Goal: Task Accomplishment & Management: Use online tool/utility

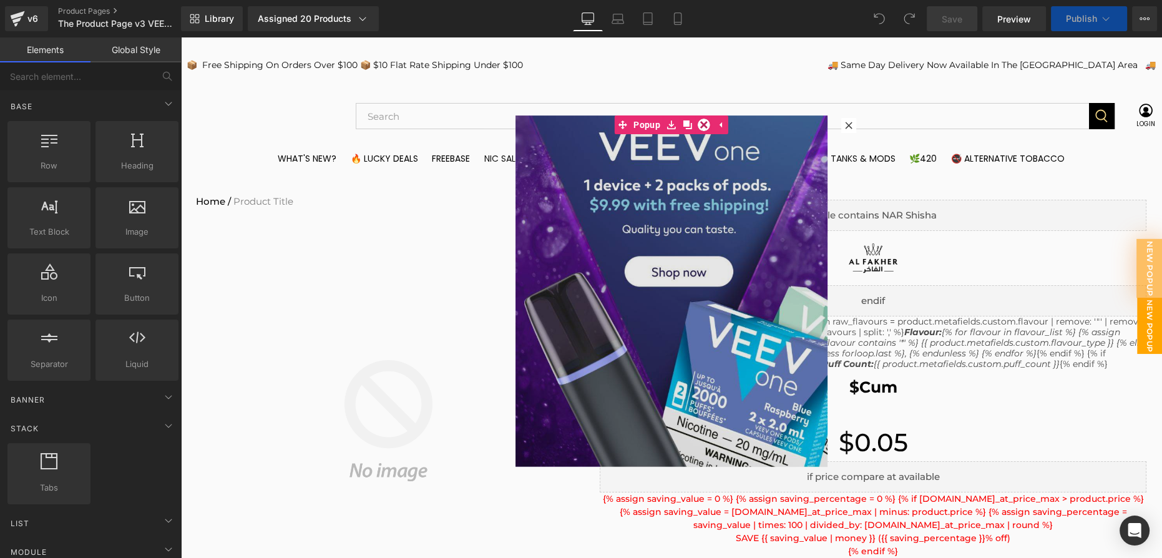
click at [703, 308] on img at bounding box center [671, 290] width 312 height 351
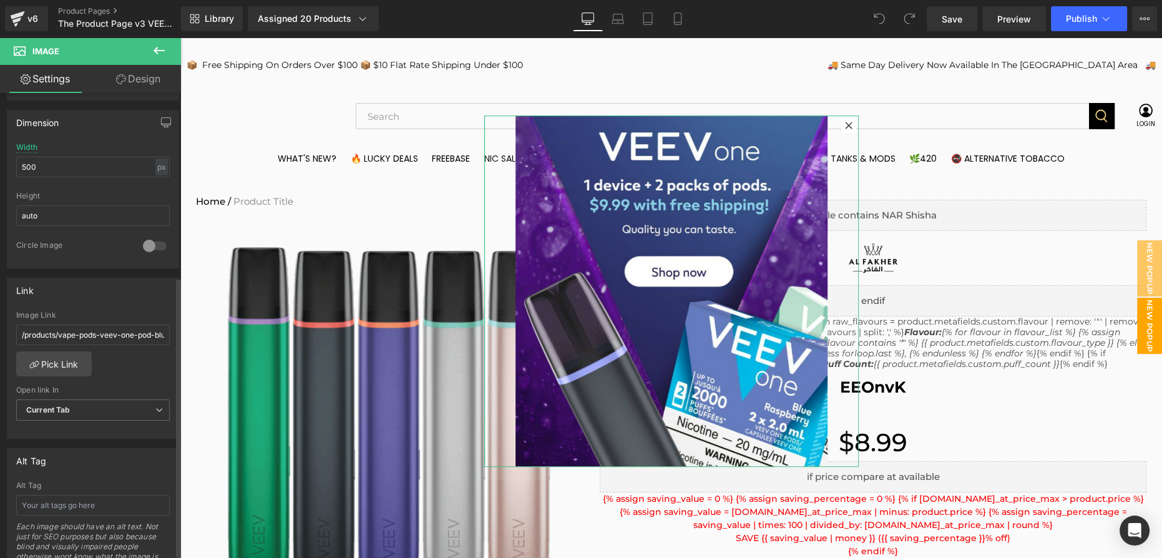
scroll to position [397, 0]
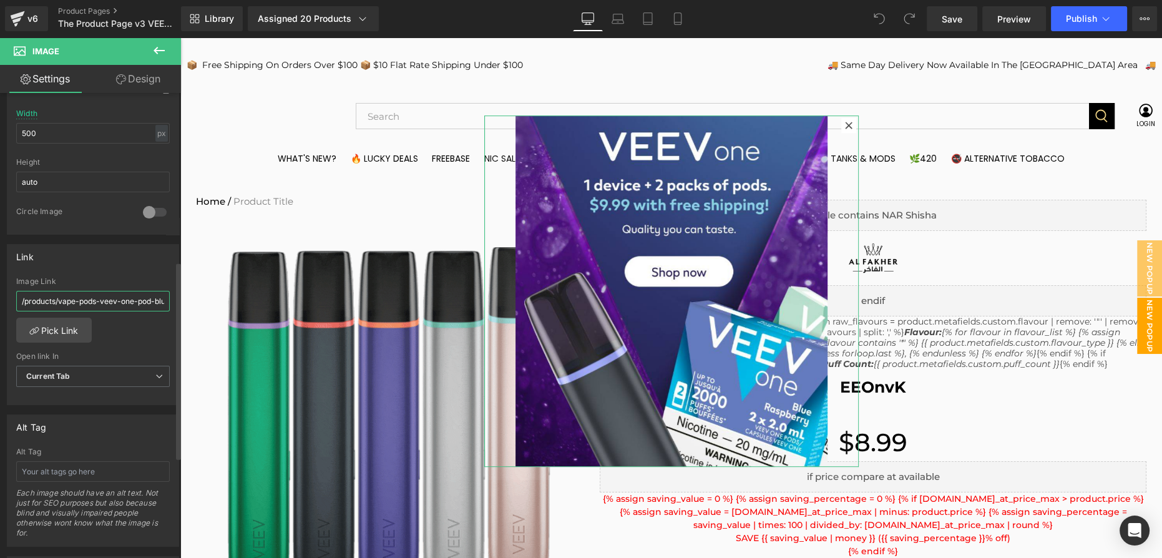
click at [125, 303] on input "/products/vape-pods-veev-one-pod-blue-raspberry-2pk" at bounding box center [92, 301] width 153 height 21
click at [99, 303] on input "/products/vape-pods-veev-one-pod-blue-raspberry-2pk" at bounding box center [92, 301] width 153 height 21
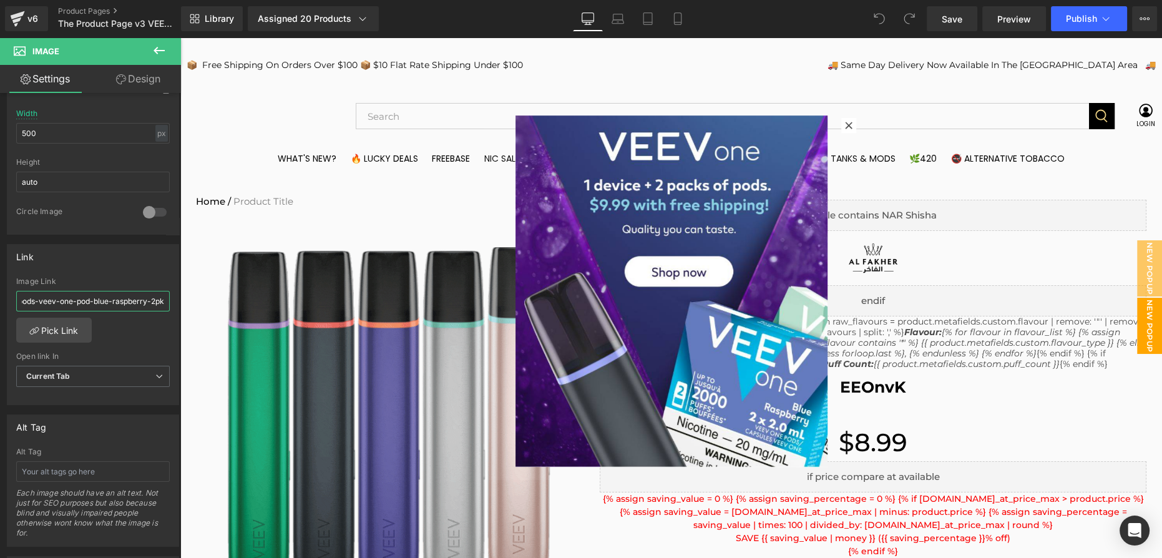
drag, startPoint x: 276, startPoint y: 340, endPoint x: 215, endPoint y: 306, distance: 70.4
click at [140, 300] on input "/products/vape-pods-veev-one-pod-blue-raspberry-2pk" at bounding box center [92, 301] width 153 height 21
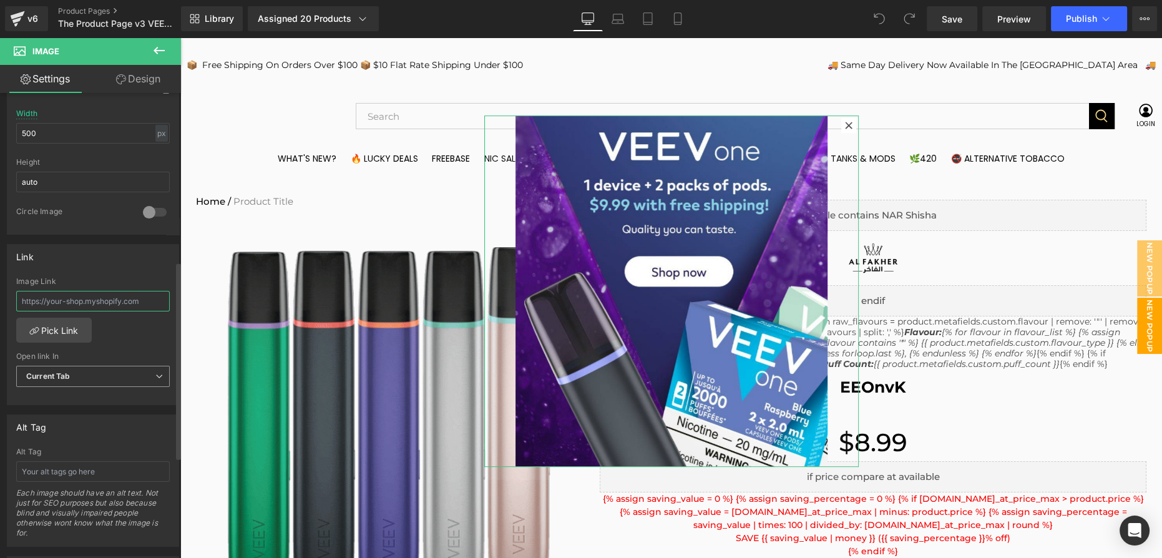
scroll to position [0, 0]
paste input "https://www.lucky8vapes.com/products/veev-one-kickstarter-bundle-free-shipping-…"
type input "https://www.lucky8vapes.com/products/veev-one-kickstarter-bundle-free-shipping-…"
click at [67, 333] on link "Pick Link" at bounding box center [54, 330] width 76 height 25
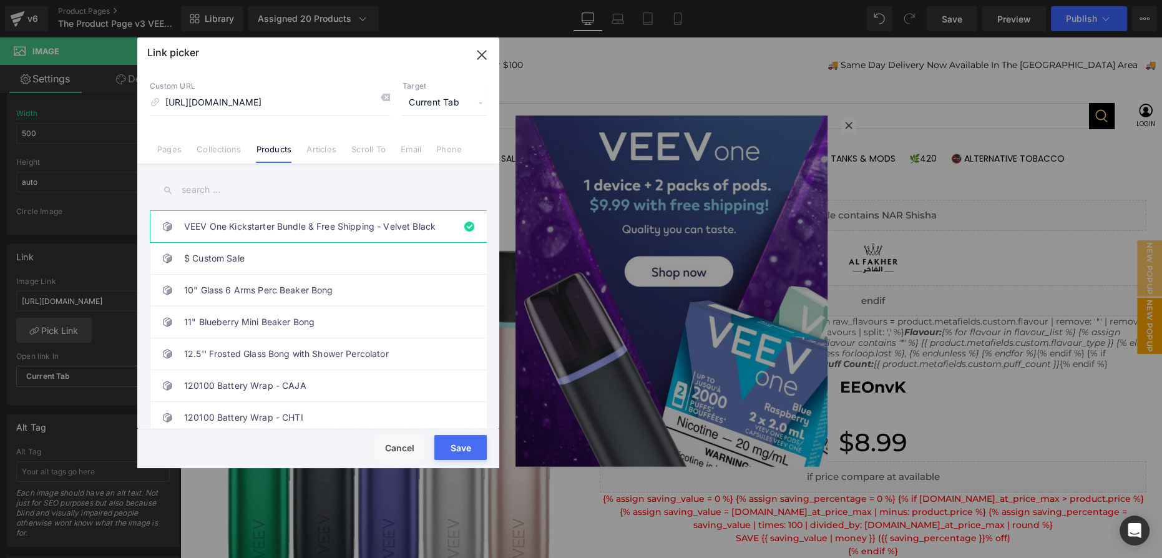
drag, startPoint x: 283, startPoint y: 412, endPoint x: 464, endPoint y: 450, distance: 184.2
click at [464, 450] on button "Save" at bounding box center [460, 447] width 52 height 25
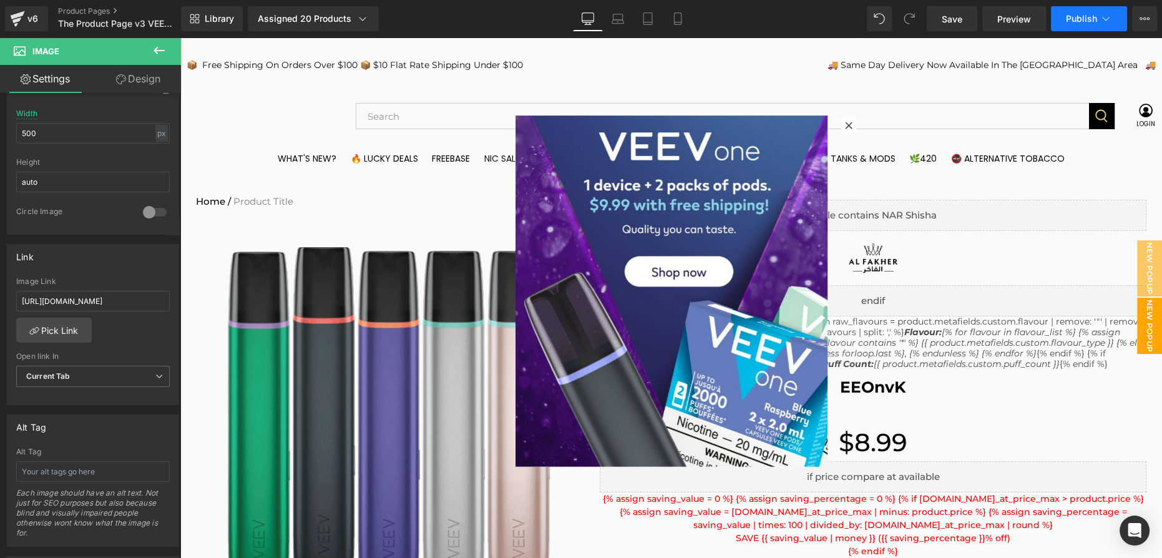
click at [1109, 7] on button "Publish" at bounding box center [1089, 18] width 76 height 25
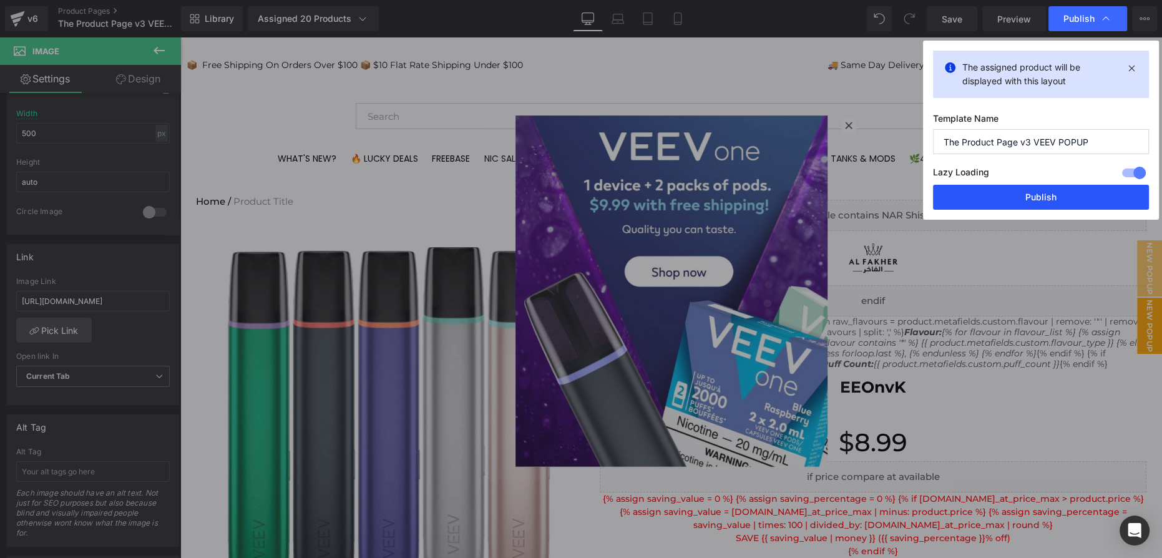
drag, startPoint x: 1045, startPoint y: 201, endPoint x: 721, endPoint y: 67, distance: 350.9
click at [1045, 202] on button "Publish" at bounding box center [1041, 197] width 216 height 25
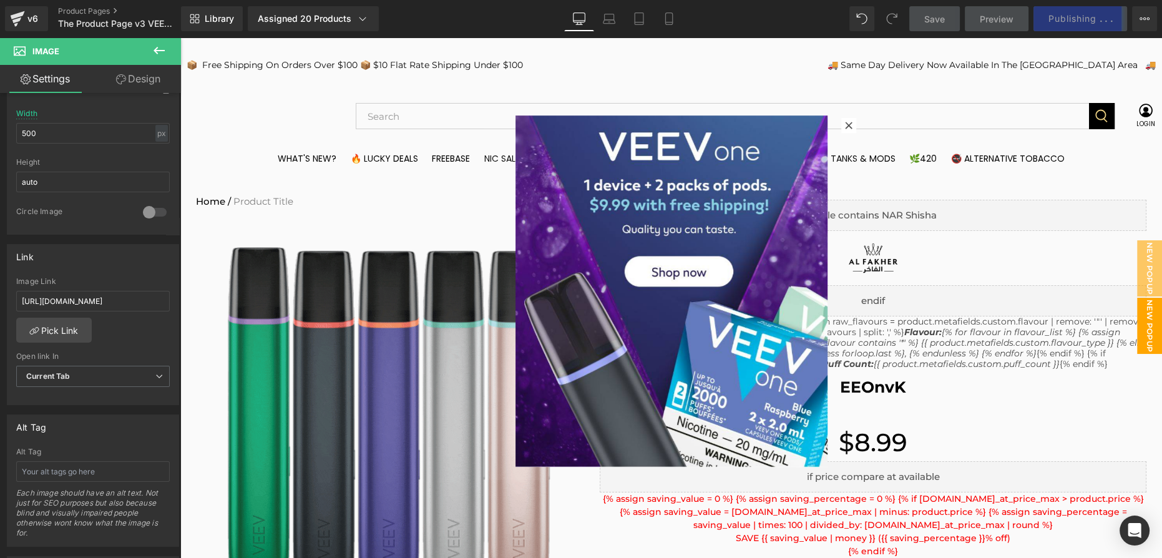
click at [952, 256] on div at bounding box center [671, 297] width 982 height 520
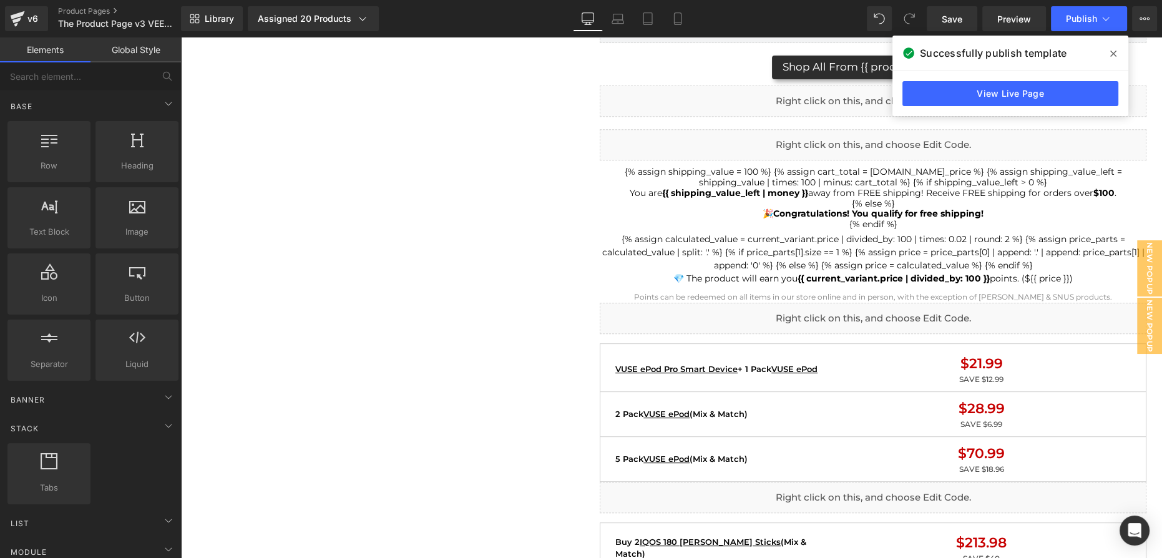
scroll to position [794, 0]
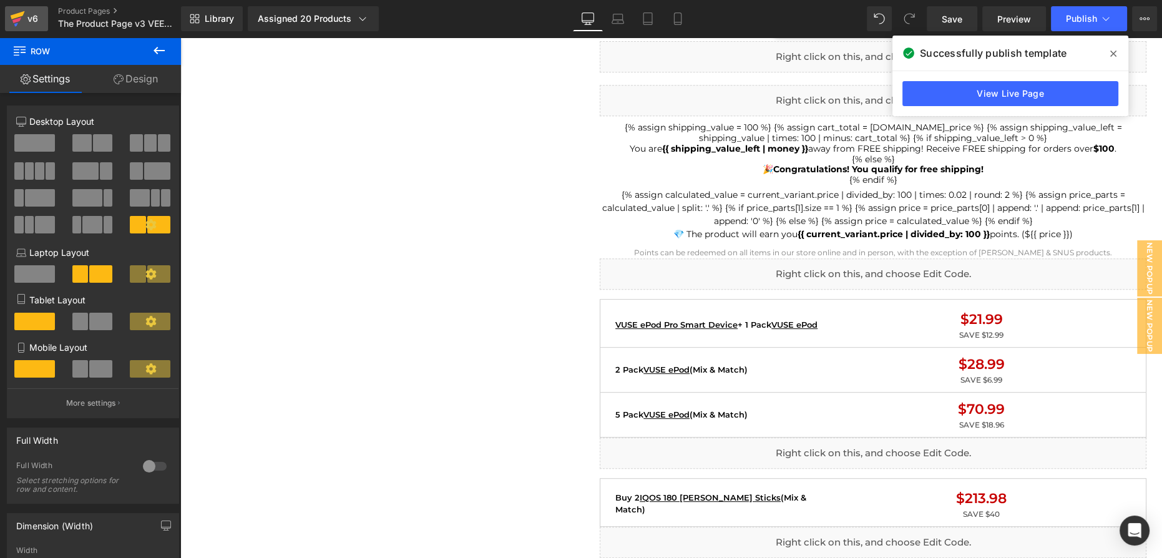
click at [25, 24] on div "v6" at bounding box center [33, 19] width 16 height 16
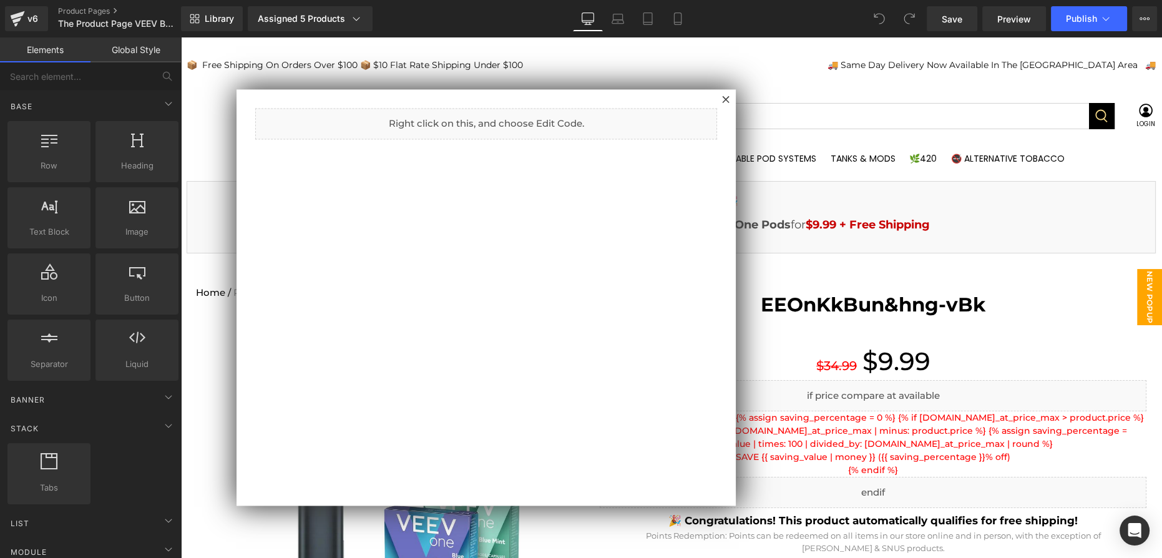
click at [928, 330] on div at bounding box center [671, 297] width 982 height 520
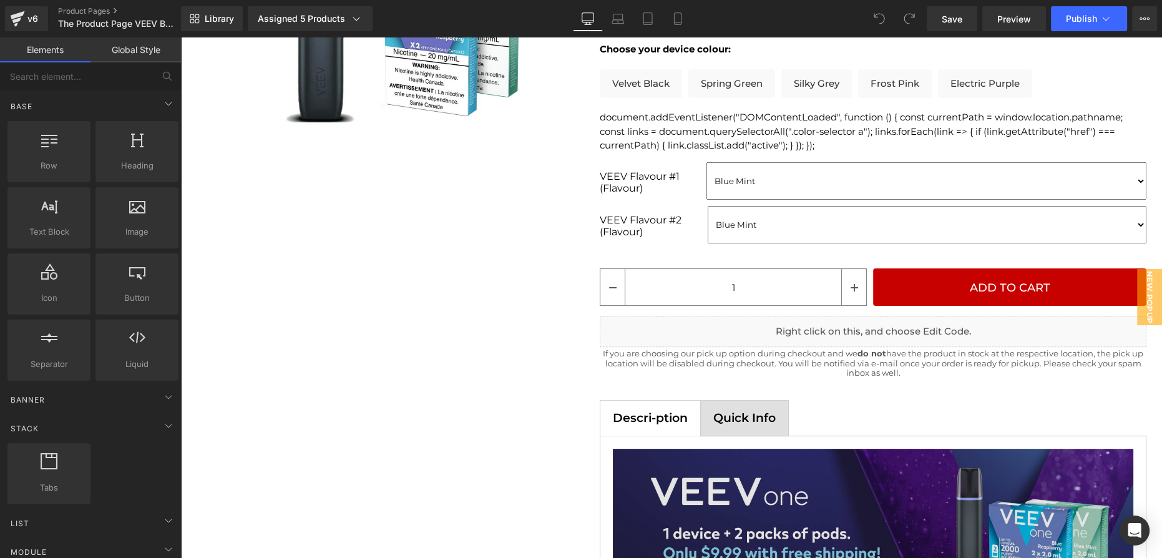
scroll to position [624, 0]
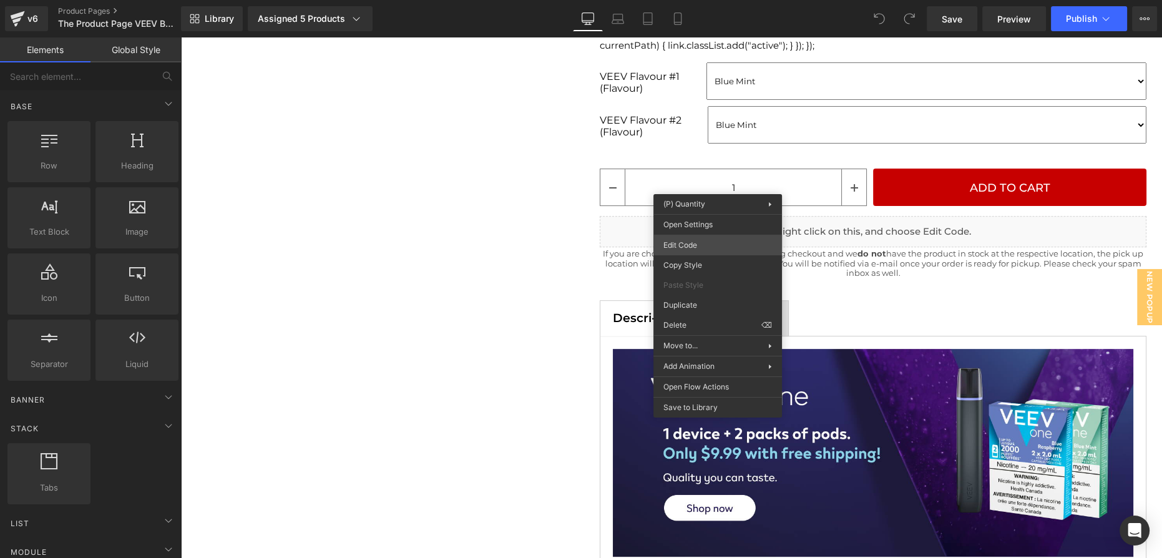
click at [740, 0] on div "You are previewing how the will restyle your page. You can not edit Elements in…" at bounding box center [581, 0] width 1162 height 0
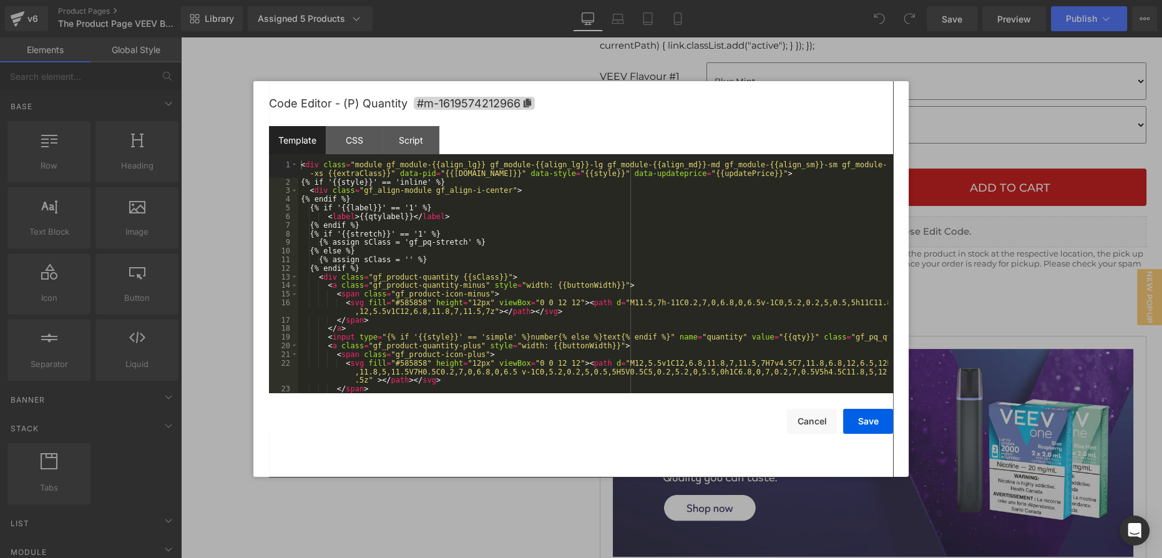
click at [485, 214] on div "< div class = "module gf_module-{{align_lg}} gf_module-{{align_lg}}-lg gf_modul…" at bounding box center [593, 289] width 590 height 259
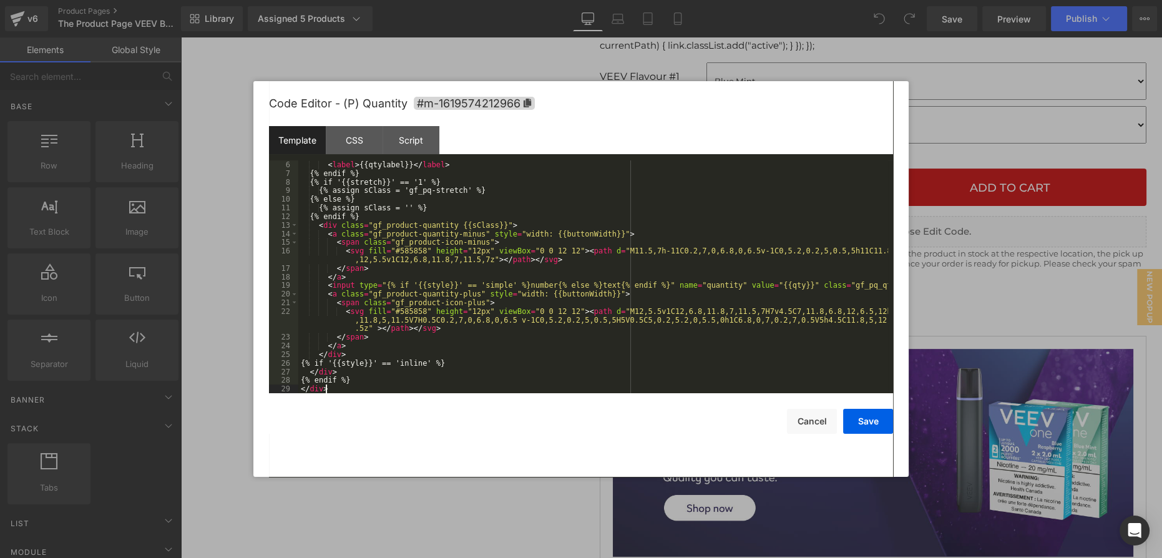
scroll to position [51, 0]
click at [507, 246] on div "< label > {{qtylabel}} </ label > {% endif %} {% if '{{stretch}}' == '1' %} {% …" at bounding box center [593, 285] width 590 height 250
click at [371, 138] on div "CSS" at bounding box center [354, 140] width 57 height 28
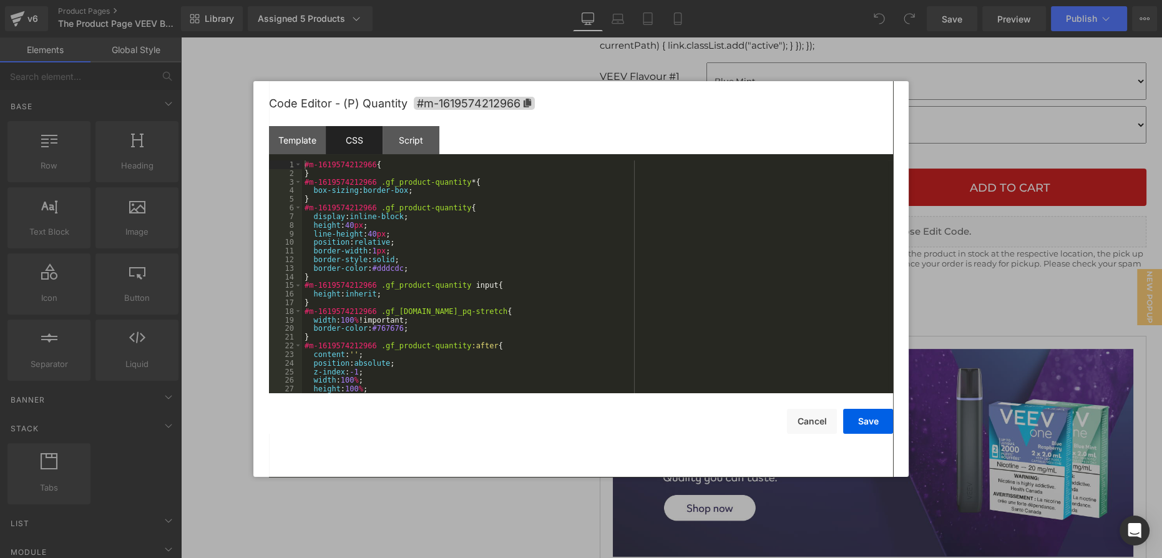
click at [444, 239] on div "#m-1619574212966 { } #m-1619574212966 .gf_product-quantity * { box-sizing : bor…" at bounding box center [595, 285] width 586 height 250
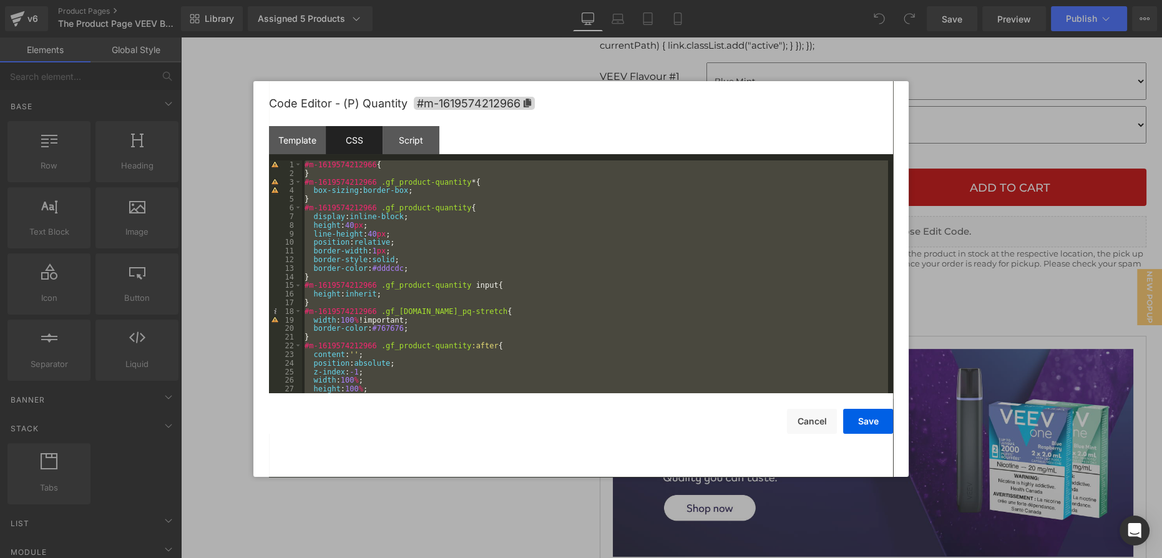
scroll to position [1518, 0]
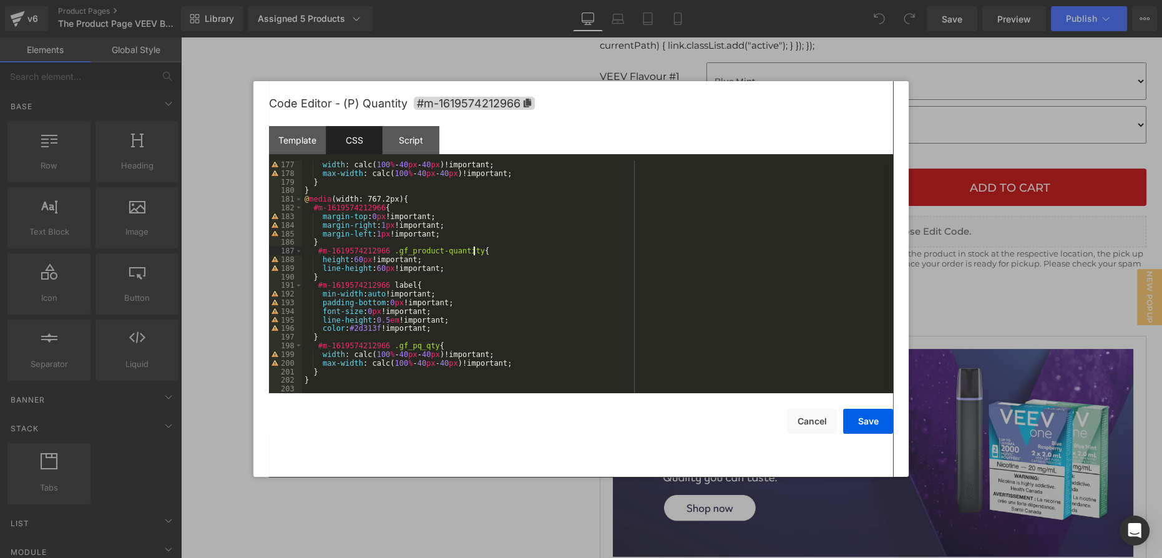
click at [488, 251] on div "width : calc( 100 % - 40 px - 40 px )!important; max-width : calc( 100 % - 40 p…" at bounding box center [595, 285] width 586 height 250
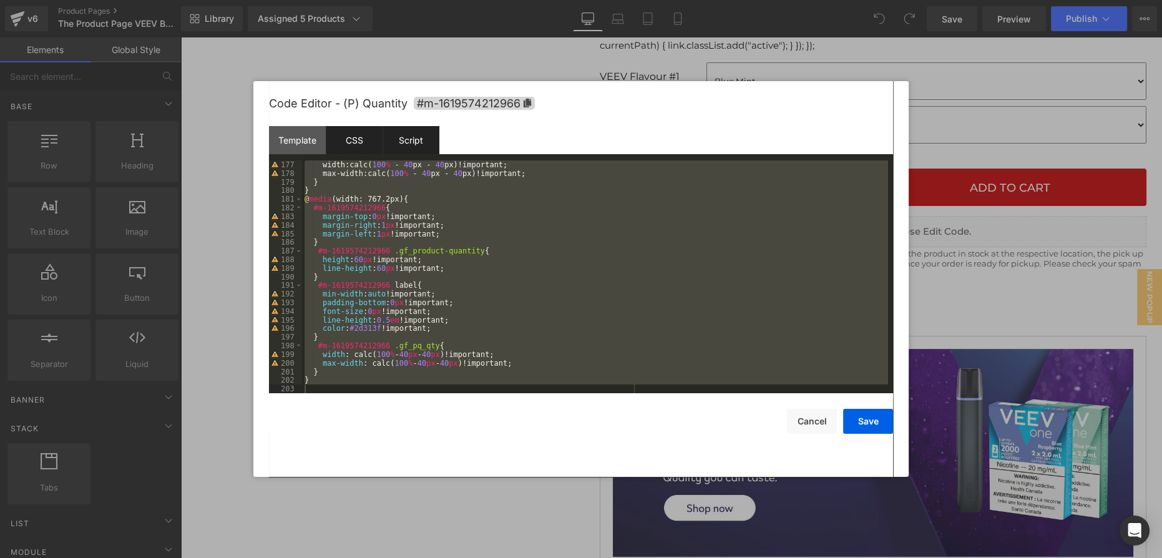
click at [417, 127] on div "Script" at bounding box center [410, 140] width 57 height 28
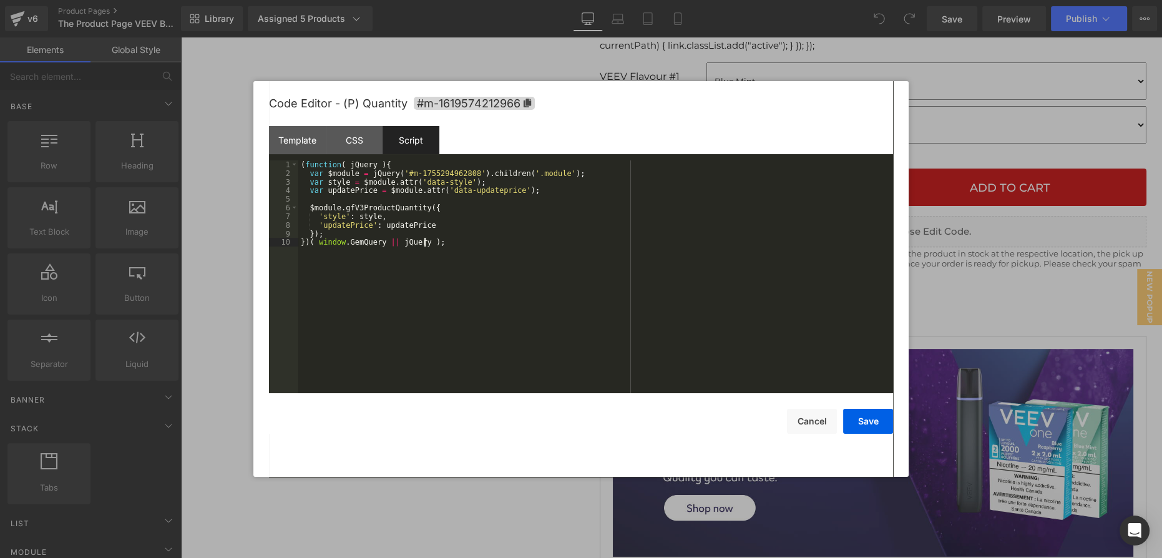
click at [426, 242] on div "( function ( jQuery ) { var $module = jQuery ( '#m-1755294962808' ) . children …" at bounding box center [595, 285] width 595 height 250
click at [879, 424] on button "Save" at bounding box center [868, 421] width 50 height 25
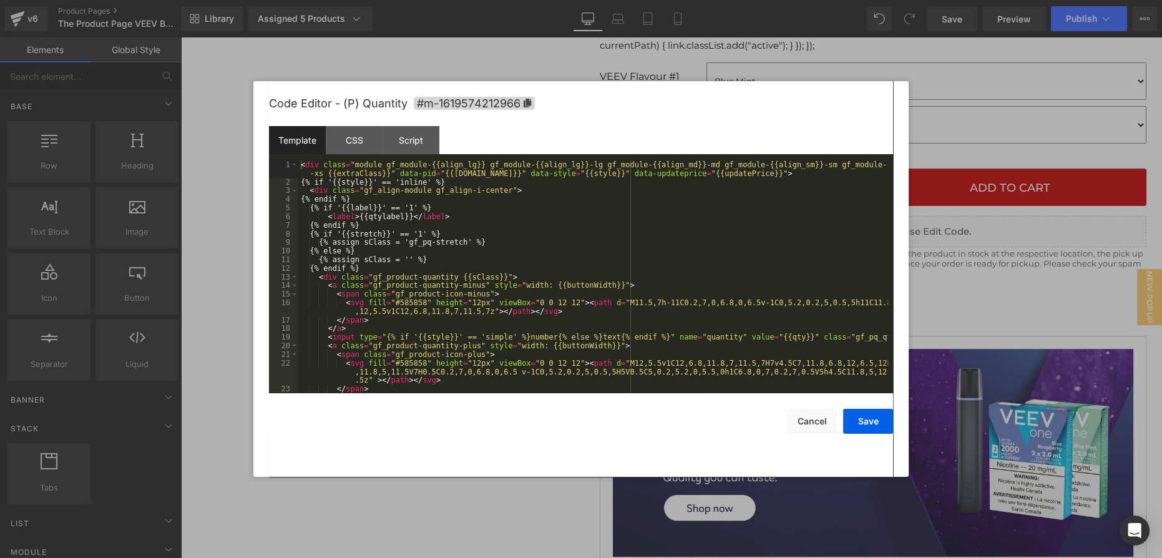
click at [738, 0] on div "You are previewing how the will restyle your page. You can not edit Elements in…" at bounding box center [581, 0] width 1162 height 0
click at [880, 423] on button "Save" at bounding box center [868, 421] width 50 height 25
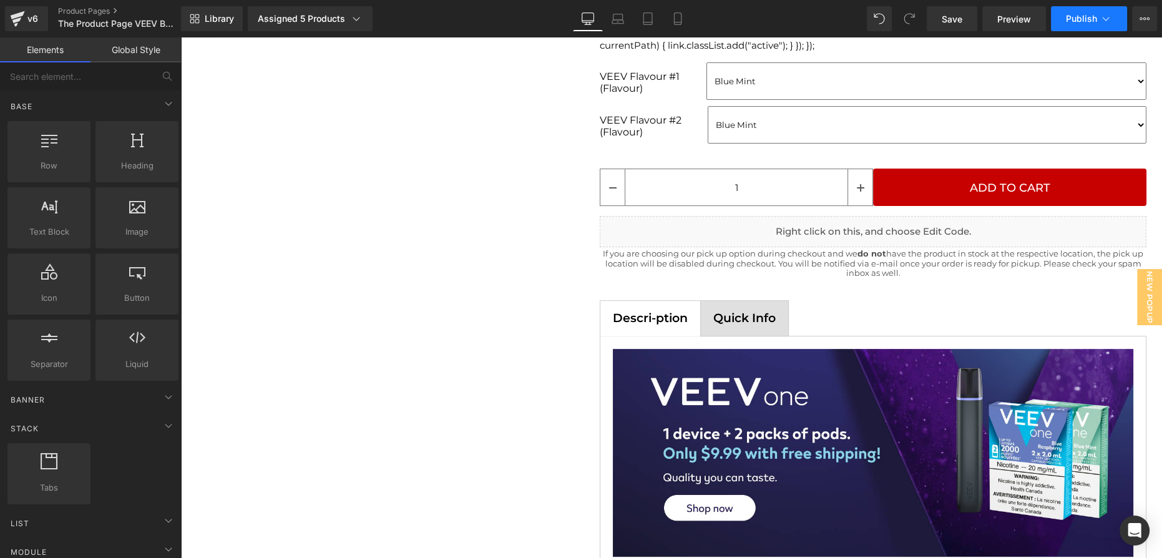
click at [1096, 26] on button "Publish" at bounding box center [1089, 18] width 76 height 25
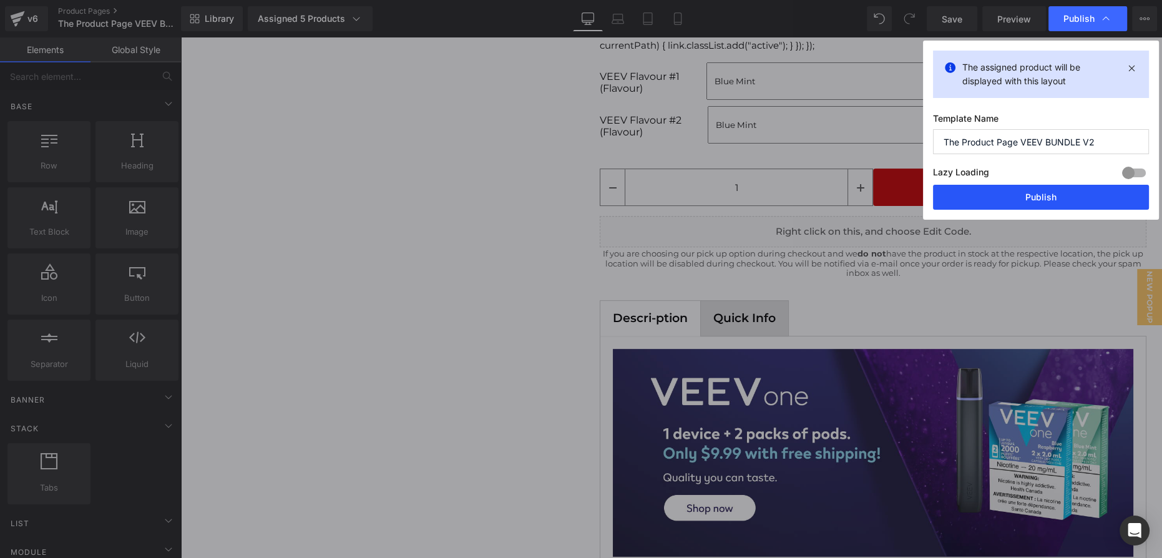
click at [1058, 193] on button "Publish" at bounding box center [1041, 197] width 216 height 25
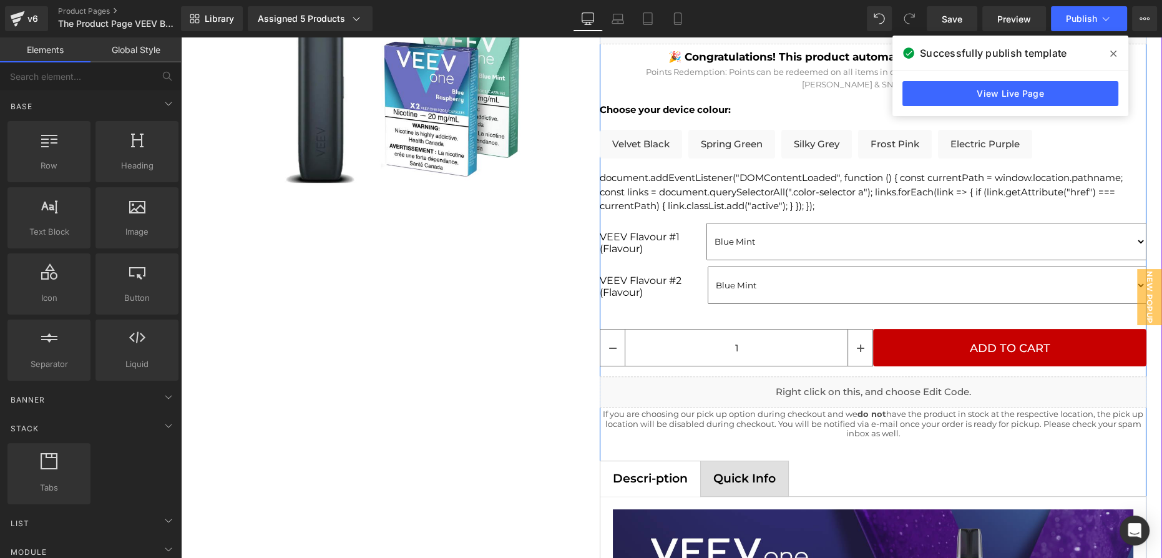
scroll to position [510, 0]
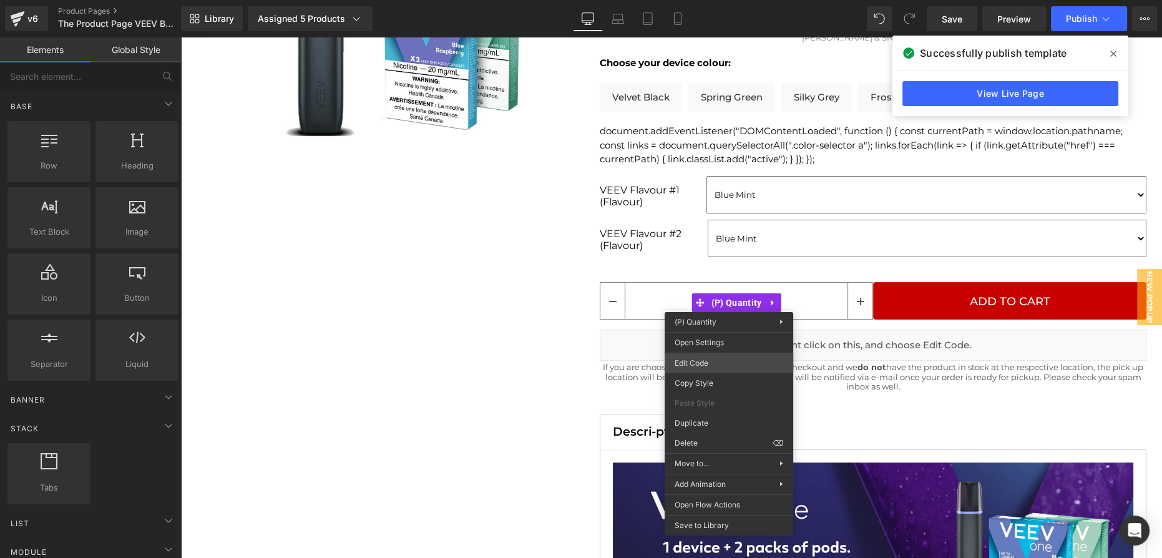
click at [724, 0] on div "You are previewing how the will restyle your page. You can not edit Elements in…" at bounding box center [581, 0] width 1162 height 0
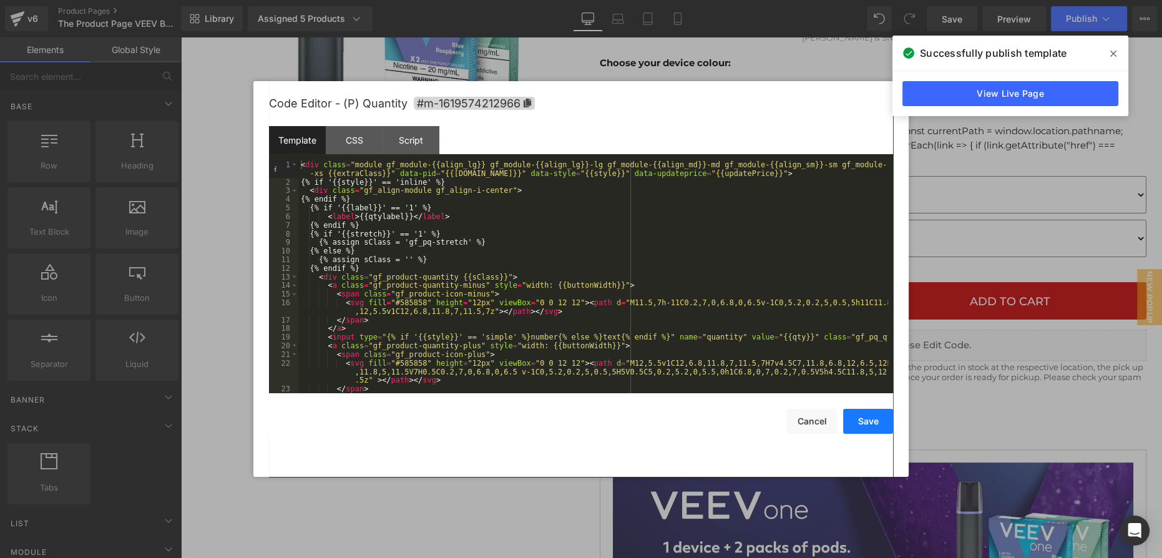
click at [881, 420] on button "Save" at bounding box center [868, 421] width 50 height 25
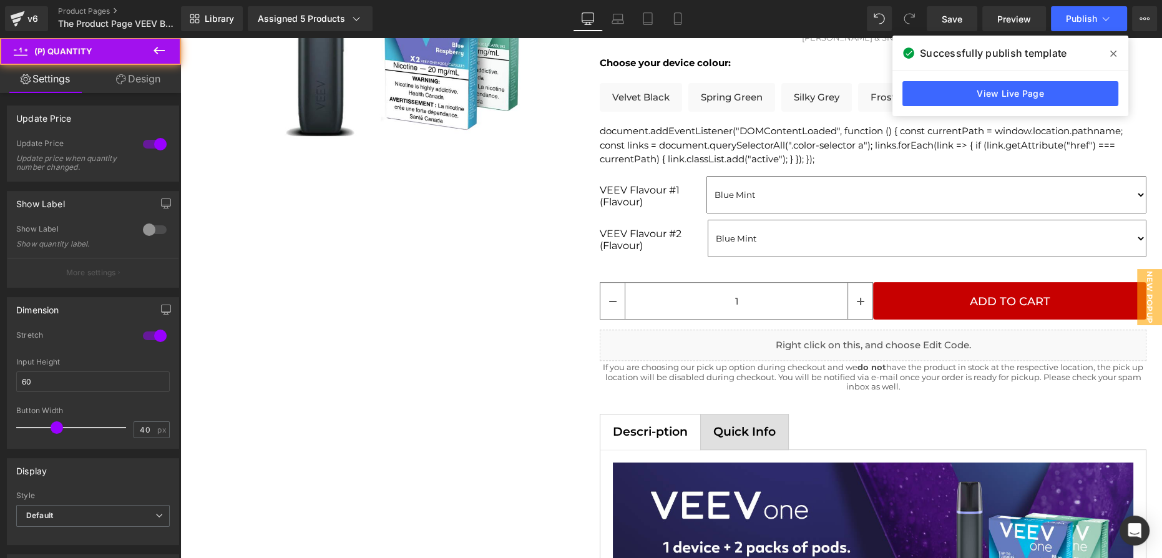
click at [142, 92] on link "Design" at bounding box center [138, 79] width 90 height 28
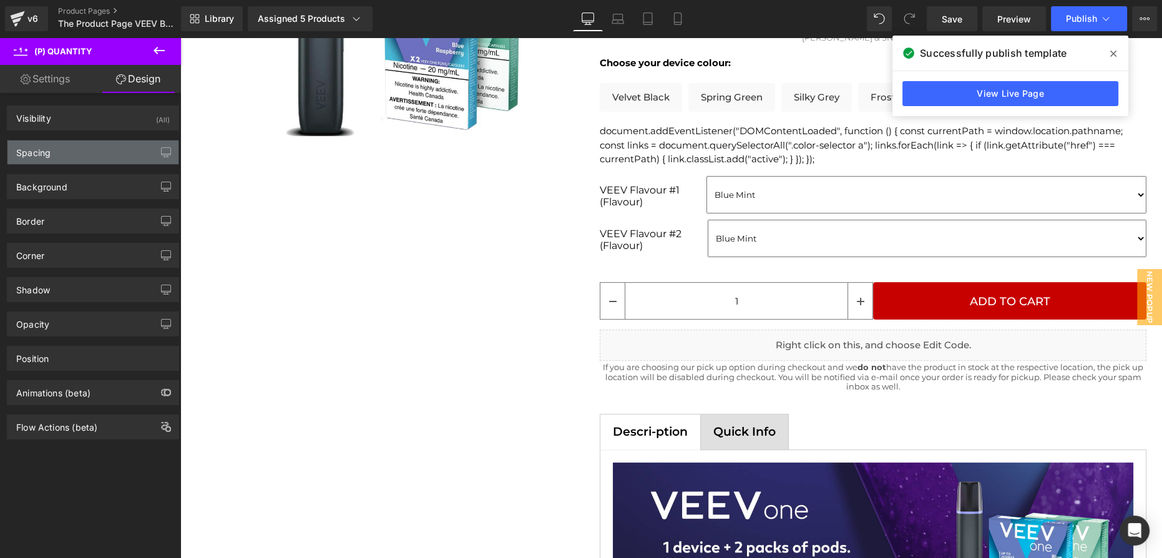
click at [88, 152] on div "Spacing" at bounding box center [92, 152] width 171 height 24
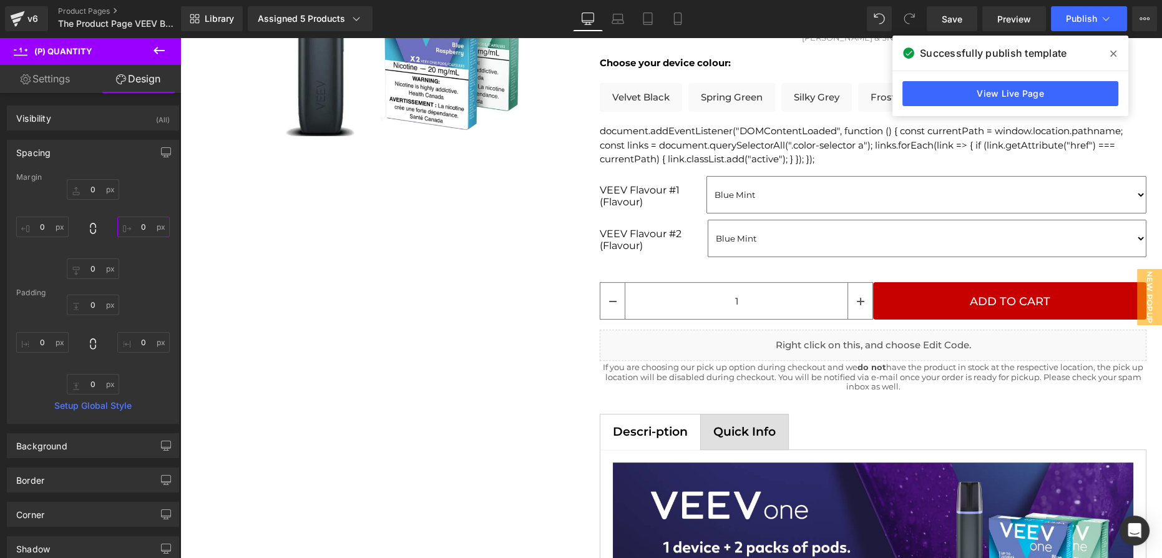
click at [125, 227] on input "0" at bounding box center [143, 227] width 52 height 21
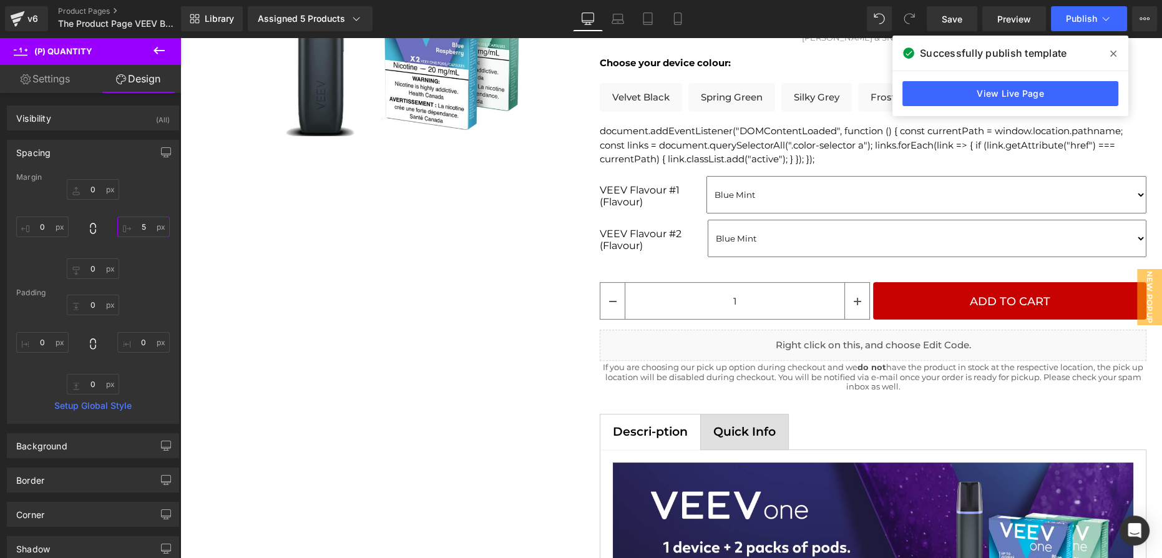
type input "5"
click at [1090, 34] on div "Library Assigned 5 Products Product Preview VEEV One Kickstarter Bundle & Free …" at bounding box center [671, 18] width 981 height 37
click at [1093, 29] on button "Publish" at bounding box center [1089, 18] width 76 height 25
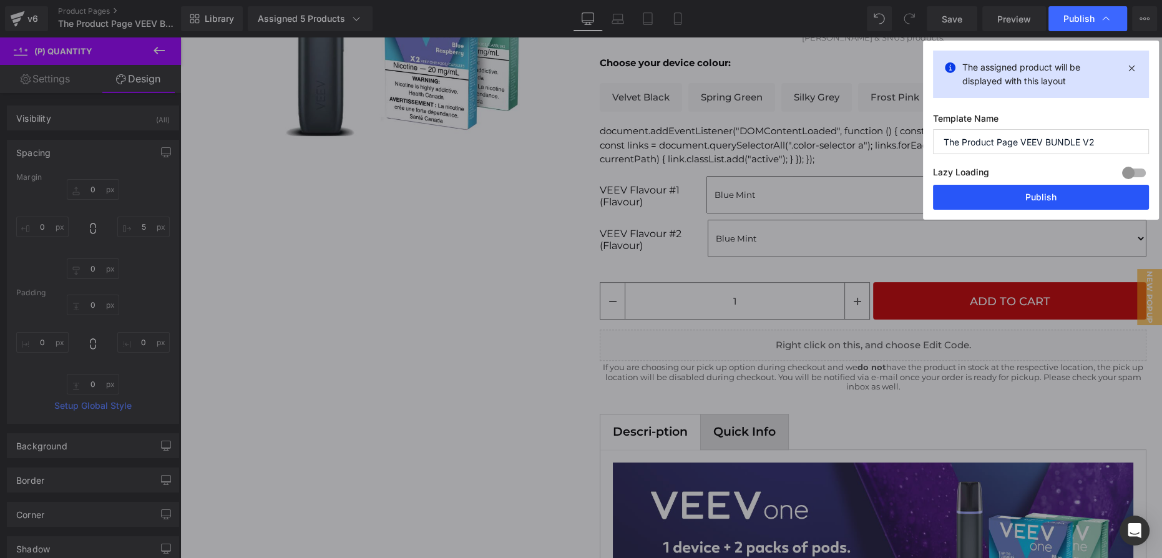
drag, startPoint x: 1101, startPoint y: 192, endPoint x: 918, endPoint y: 155, distance: 187.2
click at [1101, 192] on button "Publish" at bounding box center [1041, 197] width 216 height 25
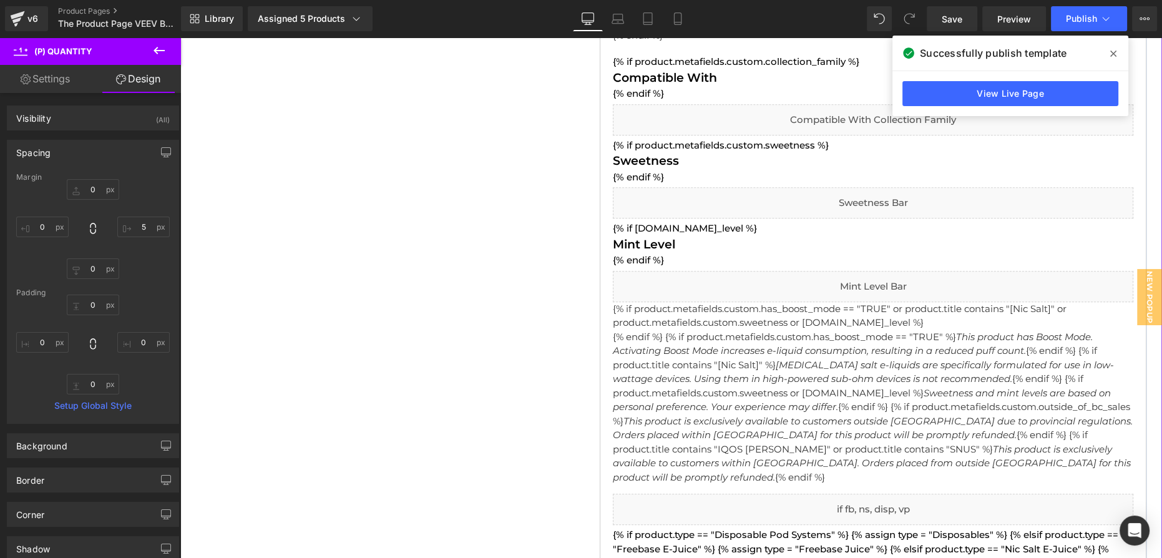
scroll to position [2098, 0]
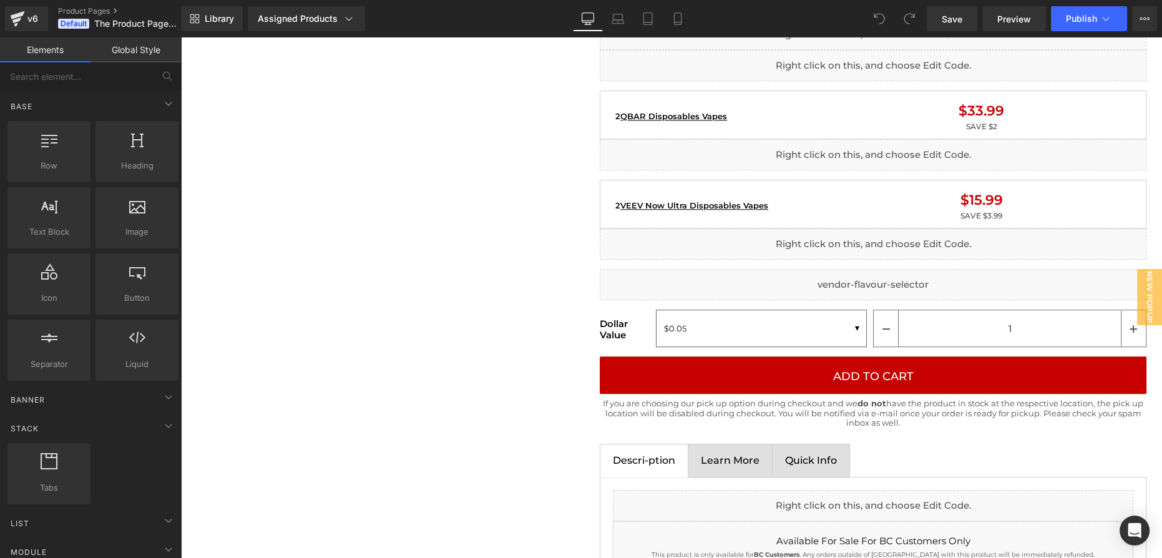
scroll to position [1418, 0]
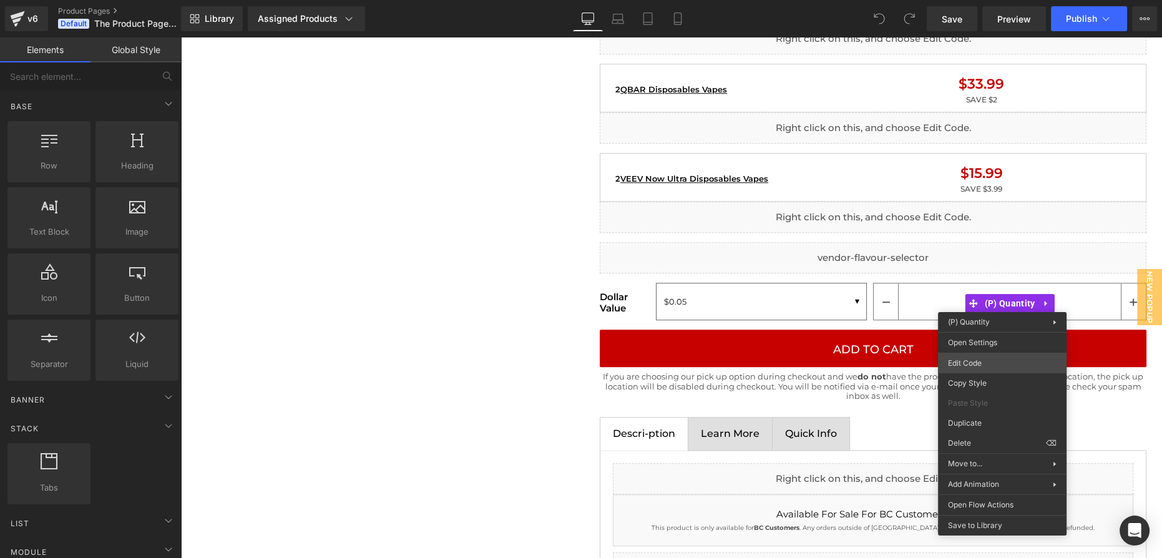
click at [983, 366] on body "You are previewing how the will restyle your page. You can not edit Elements in…" at bounding box center [581, 279] width 1162 height 558
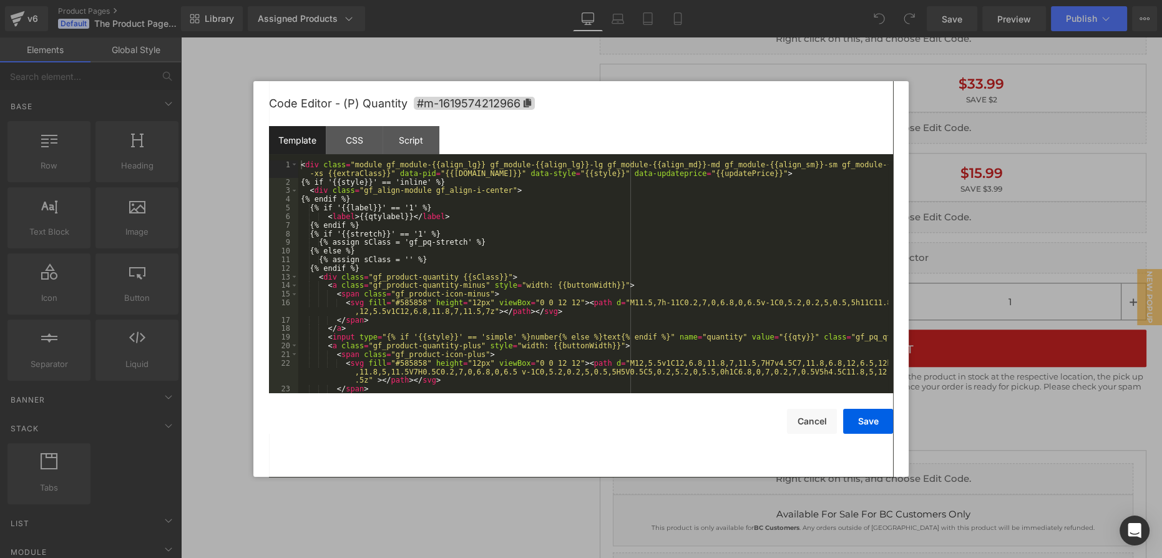
click at [533, 273] on div "< div class = "module gf_module-{{align_lg}} gf_module-{{align_lg}}-lg gf_modul…" at bounding box center [593, 289] width 590 height 259
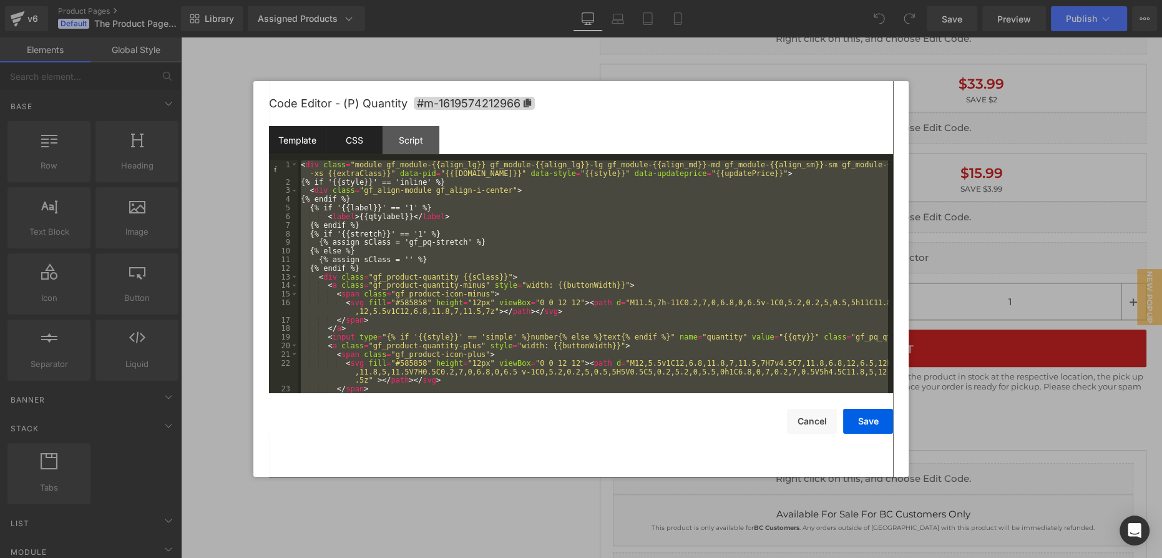
click at [364, 140] on div "CSS" at bounding box center [354, 140] width 57 height 28
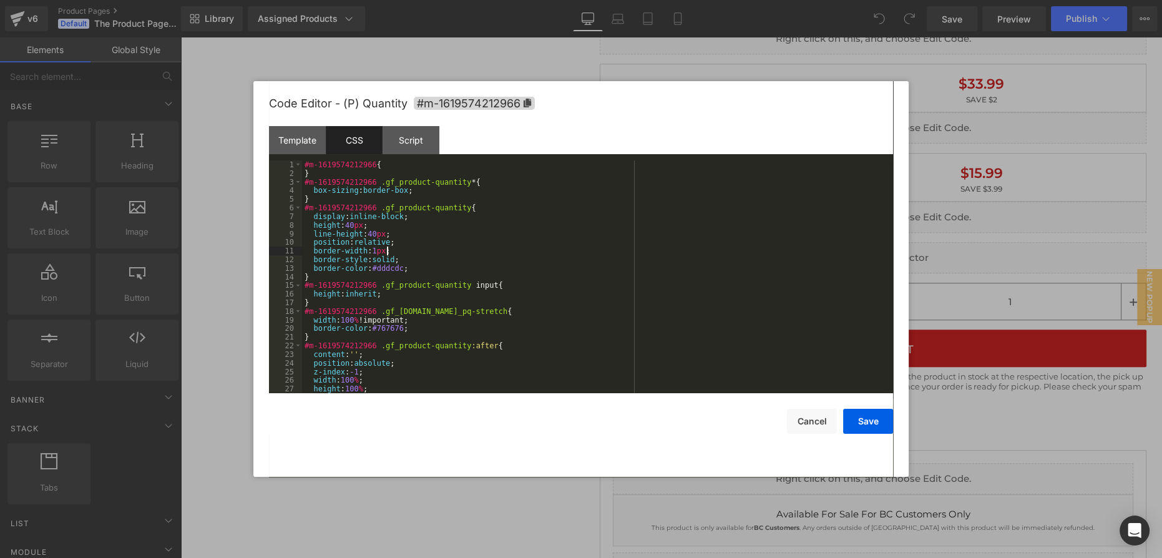
click at [452, 254] on div "#m-1619574212966 { } #m-1619574212966 .gf_product-quantity * { box-sizing : bor…" at bounding box center [595, 285] width 586 height 250
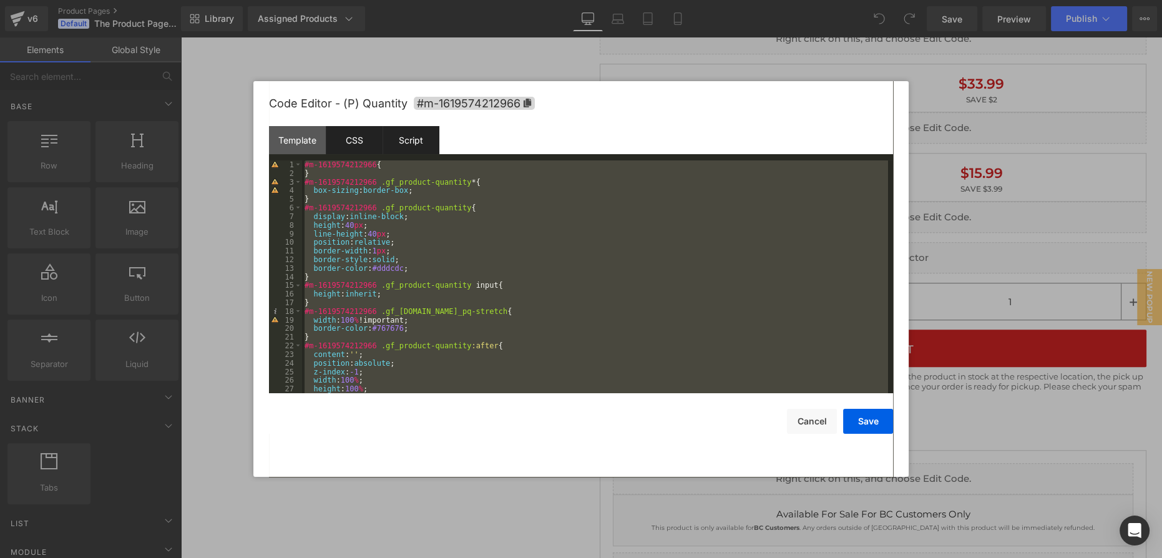
click at [422, 144] on div "Script" at bounding box center [410, 140] width 57 height 28
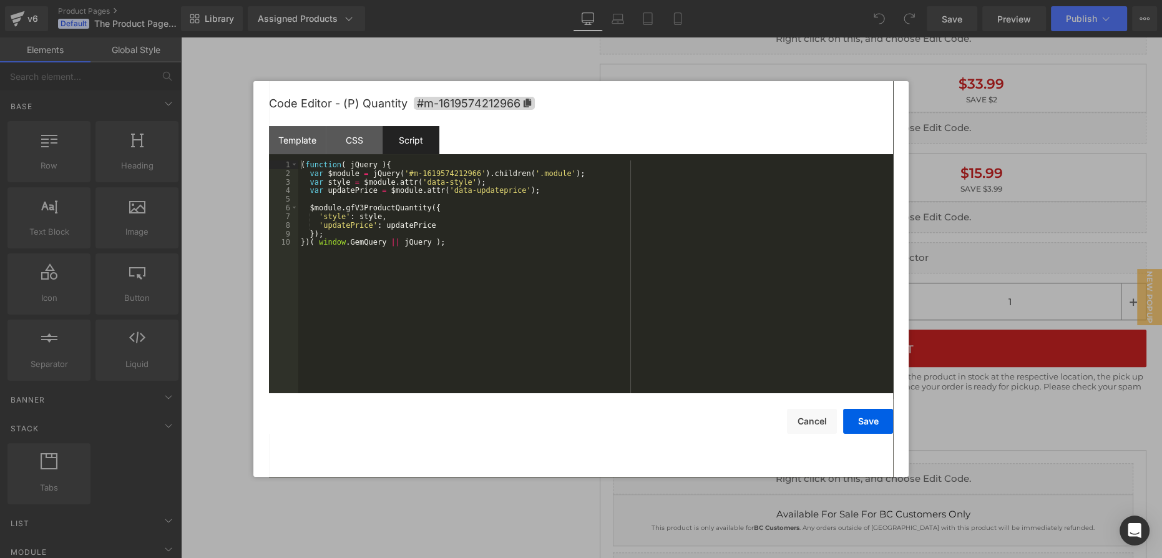
click at [426, 217] on div "( function ( jQuery ) { var $module = jQuery ( '#m-1619574212966' ) . children …" at bounding box center [595, 285] width 595 height 250
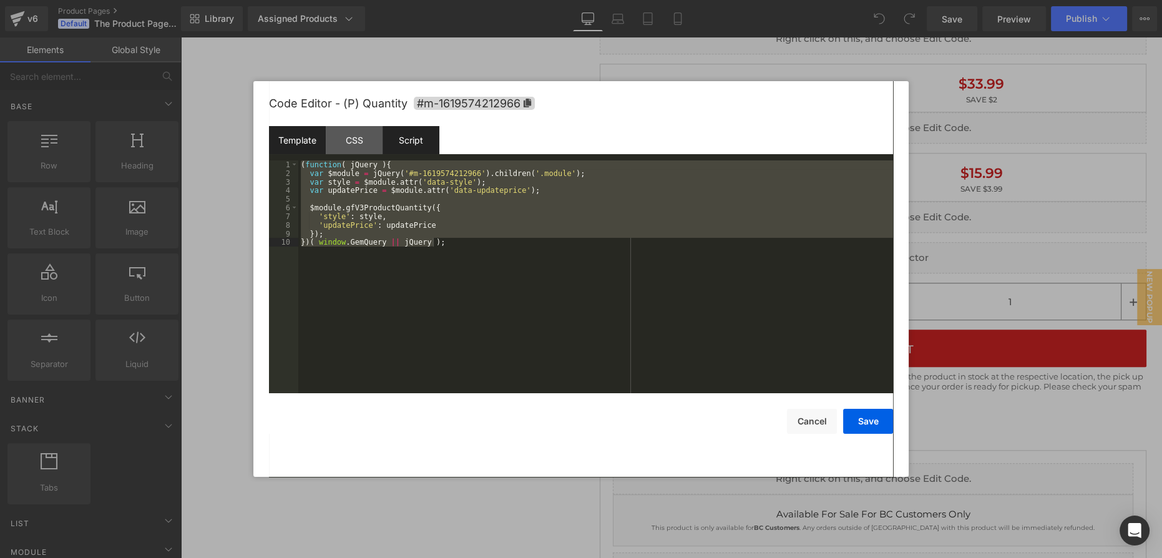
click at [303, 139] on div "Template" at bounding box center [297, 140] width 57 height 28
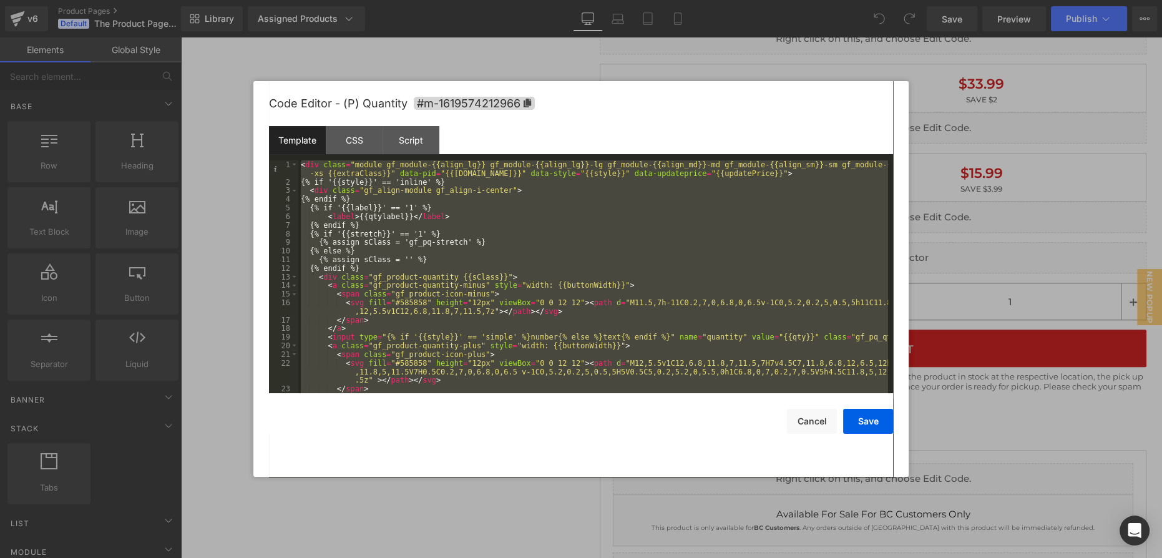
click at [494, 238] on div "< div class = "module gf_module-{{align_lg}} gf_module-{{align_lg}}-lg gf_modul…" at bounding box center [593, 276] width 590 height 233
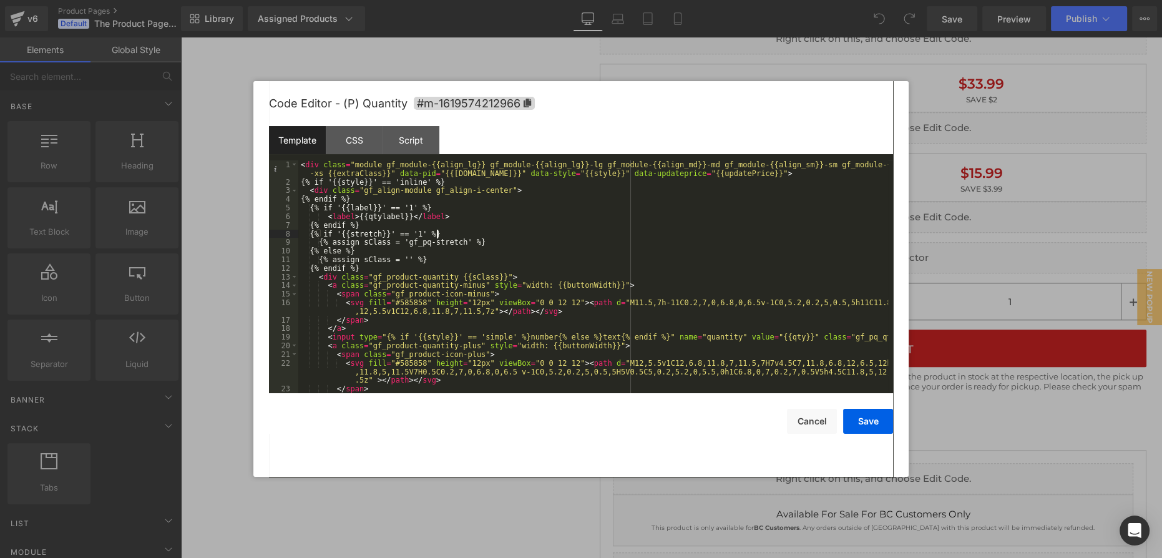
scroll to position [51, 0]
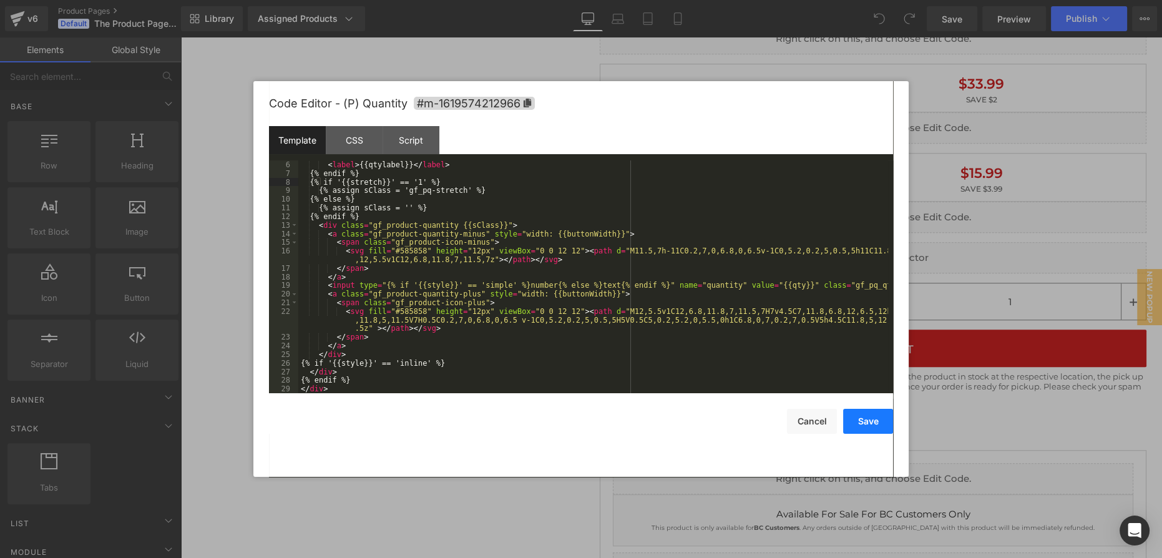
click at [875, 419] on button "Save" at bounding box center [868, 421] width 50 height 25
